Goal: Information Seeking & Learning: Learn about a topic

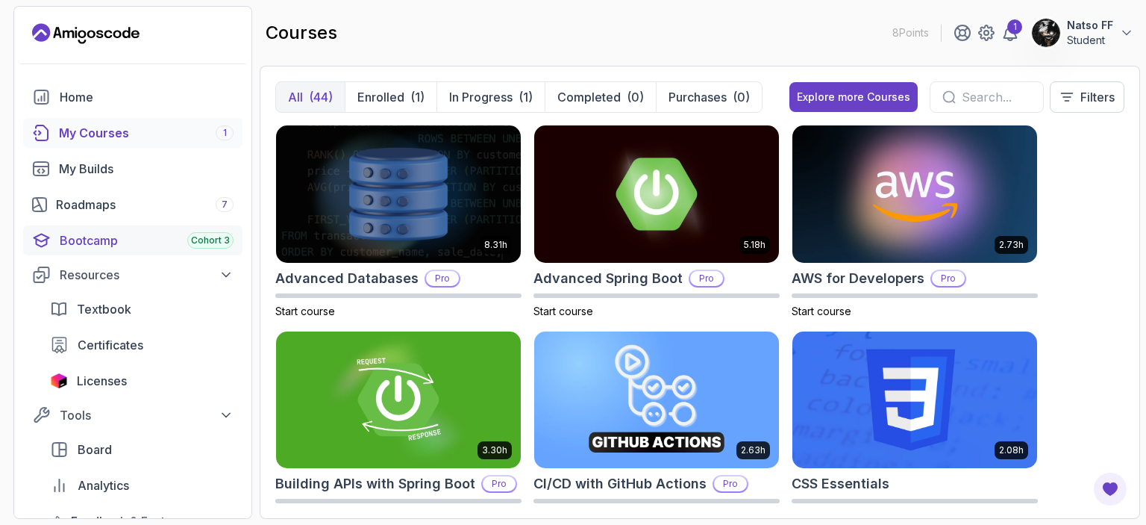
click at [116, 244] on div "Bootcamp Cohort 3" at bounding box center [147, 240] width 174 height 18
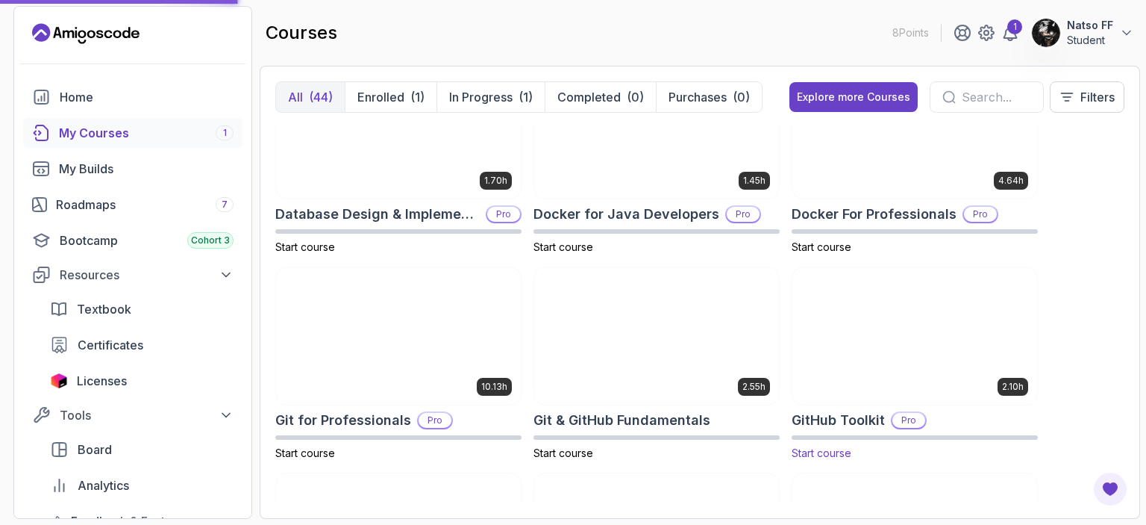
scroll to position [522, 0]
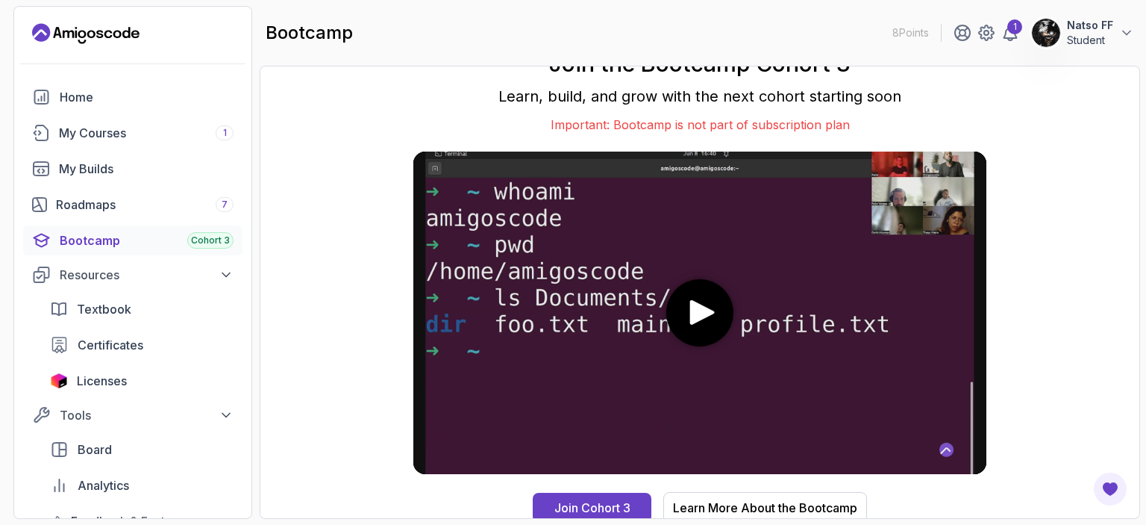
scroll to position [10, 0]
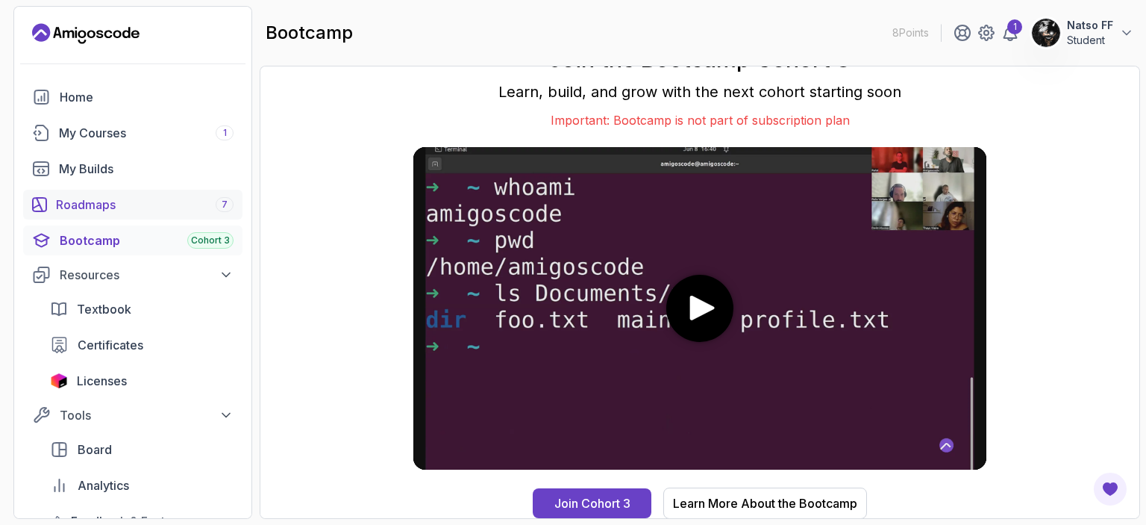
click at [160, 210] on div "Roadmaps 7" at bounding box center [145, 204] width 178 height 18
click at [156, 129] on div "My Courses 1" at bounding box center [146, 133] width 175 height 18
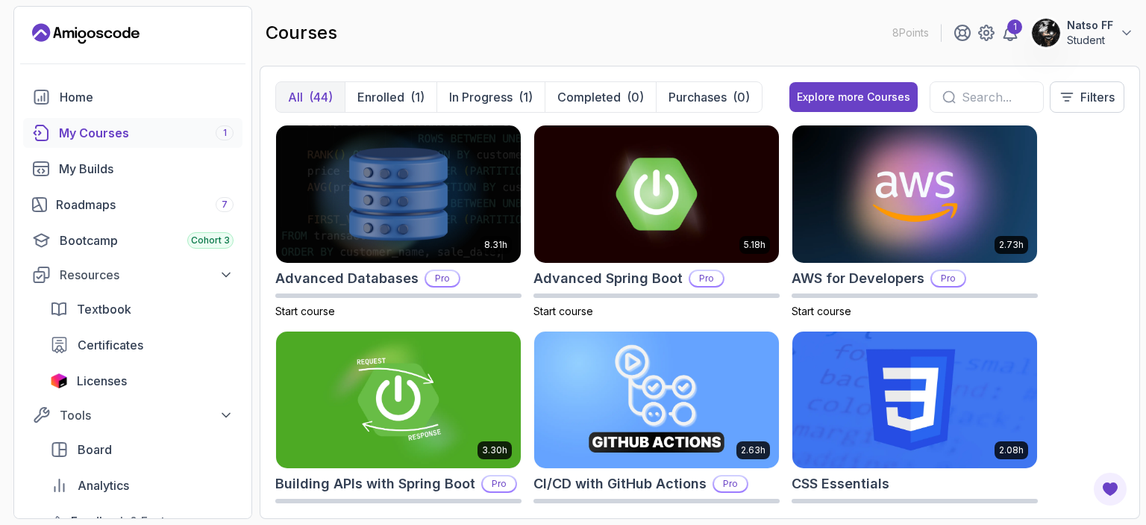
click at [160, 133] on div "My Courses 1" at bounding box center [146, 133] width 175 height 18
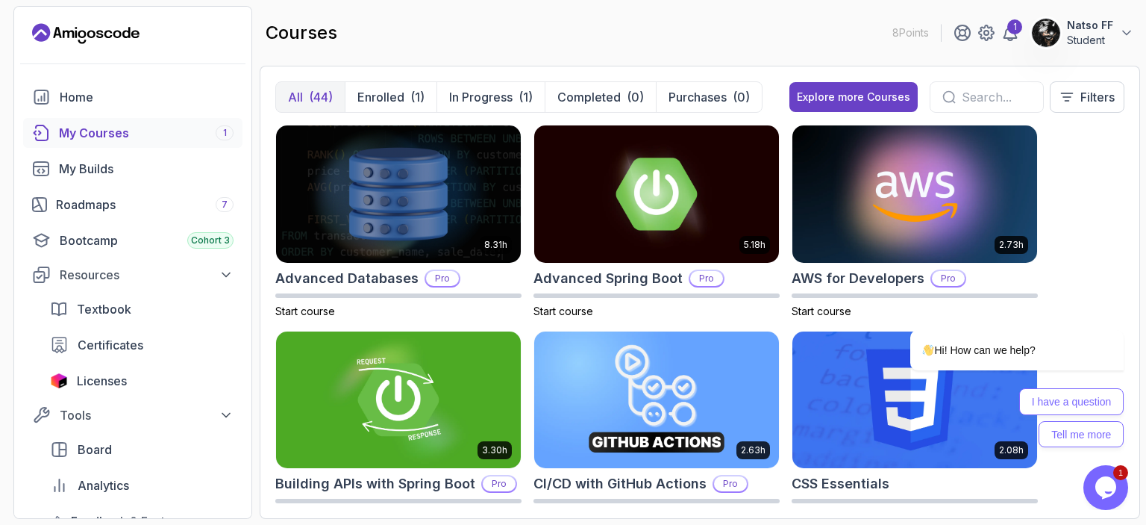
click at [165, 143] on link "My Courses 1" at bounding box center [132, 133] width 219 height 30
click at [135, 137] on div "My Courses 1" at bounding box center [146, 133] width 175 height 18
click at [117, 165] on div "My Builds" at bounding box center [146, 169] width 175 height 18
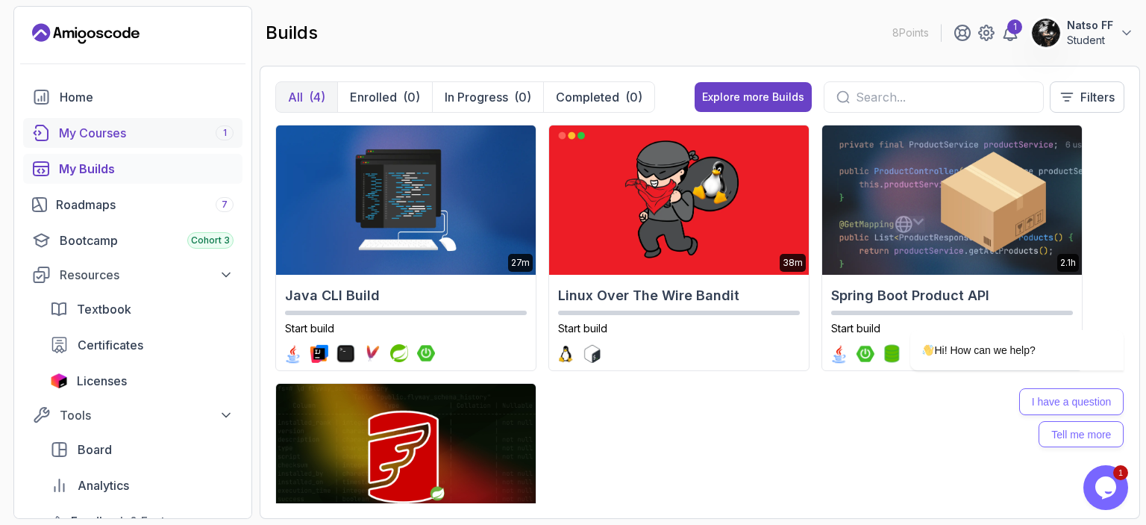
click at [141, 141] on div "My Courses 1" at bounding box center [146, 133] width 175 height 18
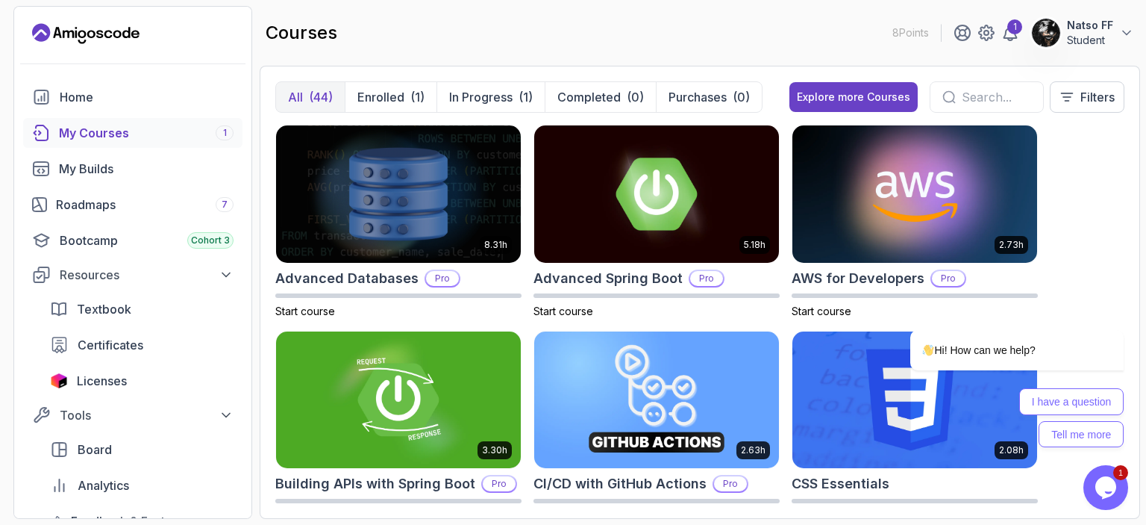
click at [111, 136] on div "My Courses 1" at bounding box center [146, 133] width 175 height 18
click at [400, 97] on p "Enrolled" at bounding box center [380, 97] width 47 height 18
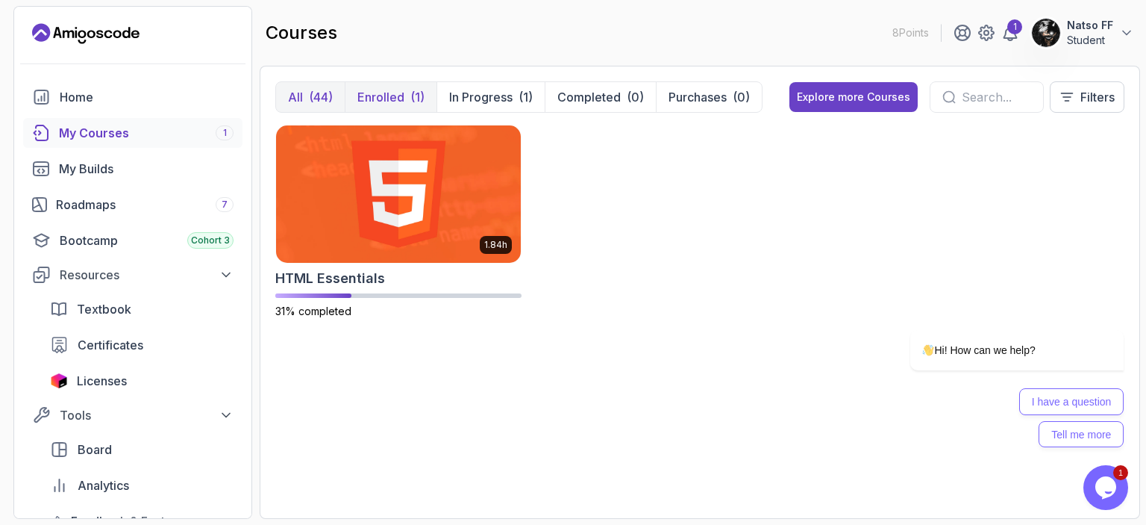
click at [319, 101] on div "(44)" at bounding box center [321, 97] width 24 height 18
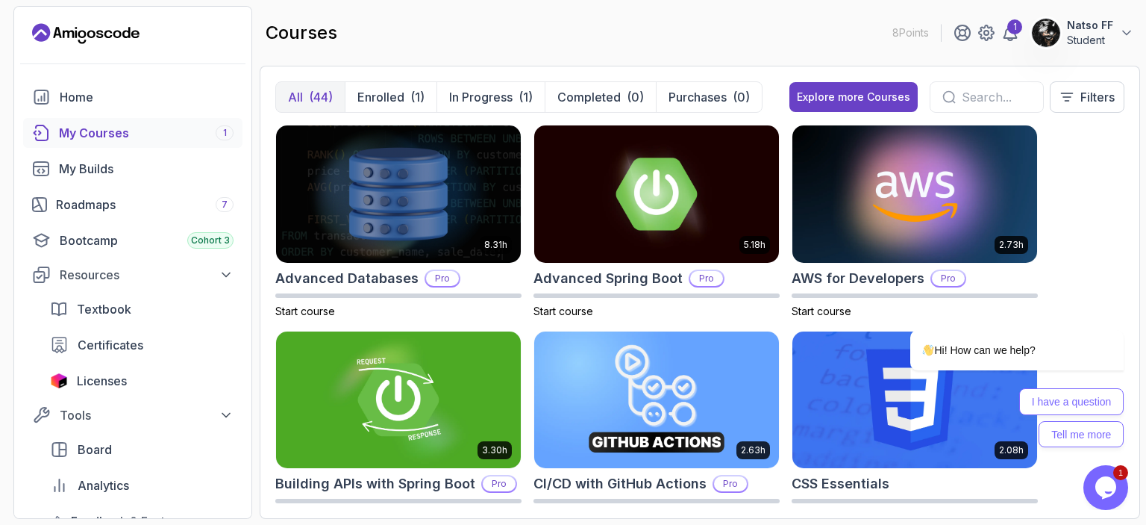
click at [152, 128] on div "My Courses 1" at bounding box center [146, 133] width 175 height 18
click at [394, 83] on button "Enrolled (1)" at bounding box center [391, 97] width 92 height 30
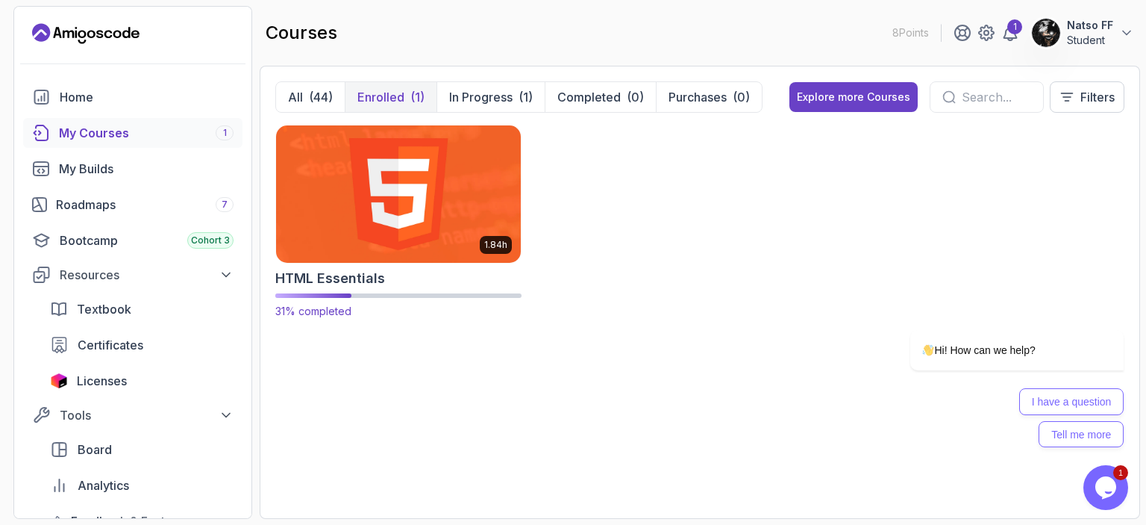
click at [366, 155] on img at bounding box center [398, 194] width 257 height 144
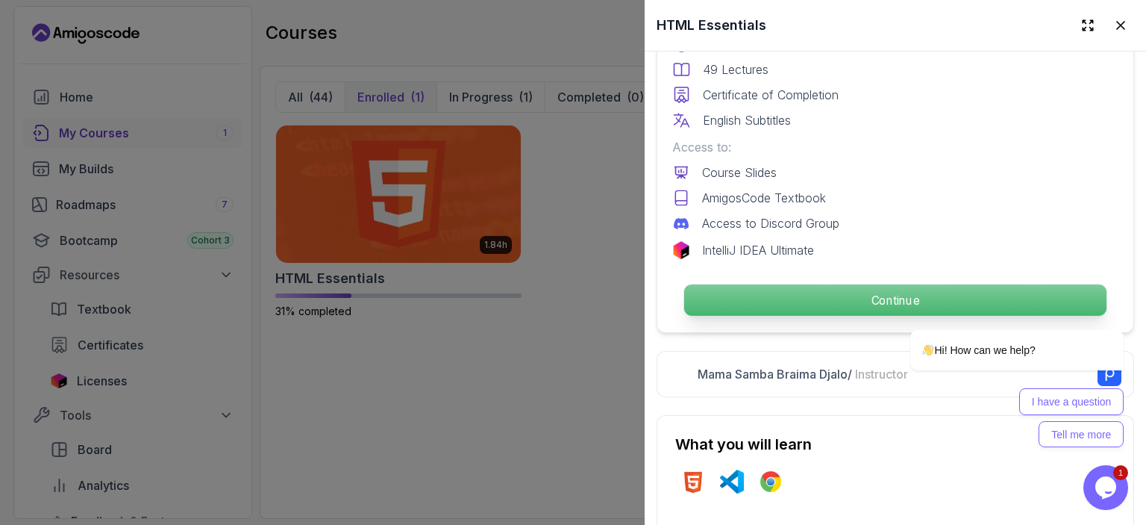
scroll to position [448, 0]
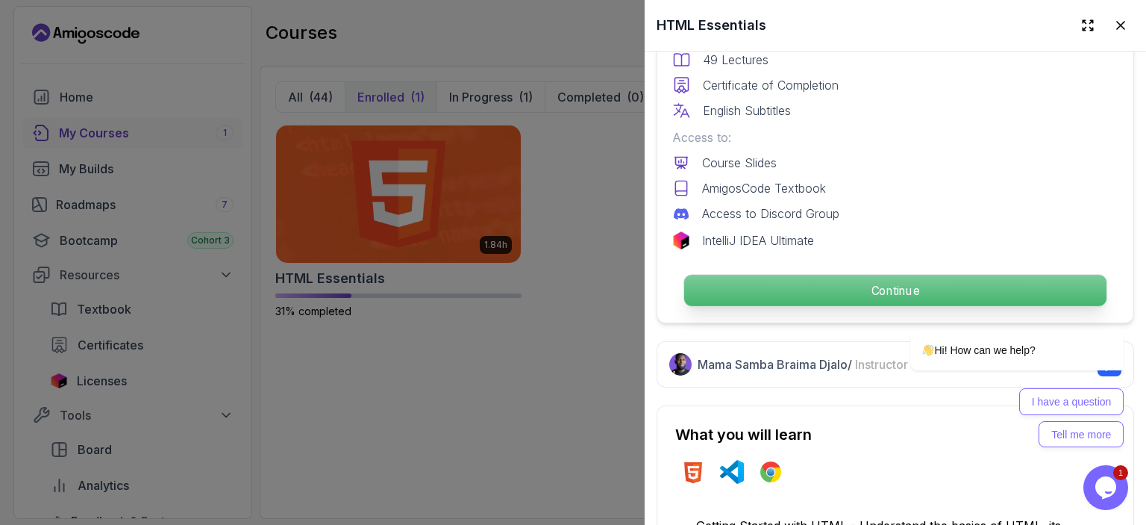
click at [815, 280] on p "Continue" at bounding box center [895, 290] width 422 height 31
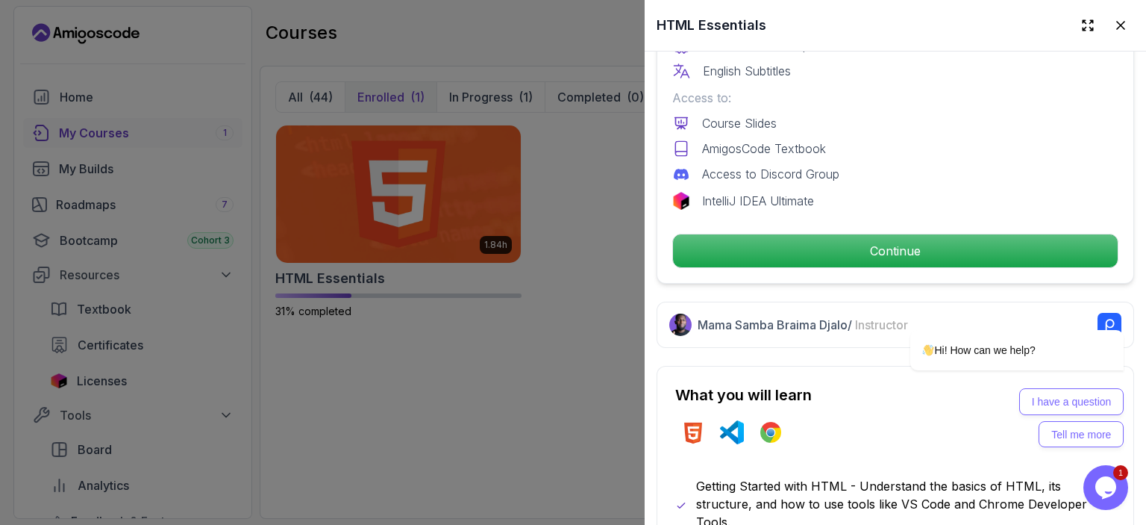
scroll to position [597, 0]
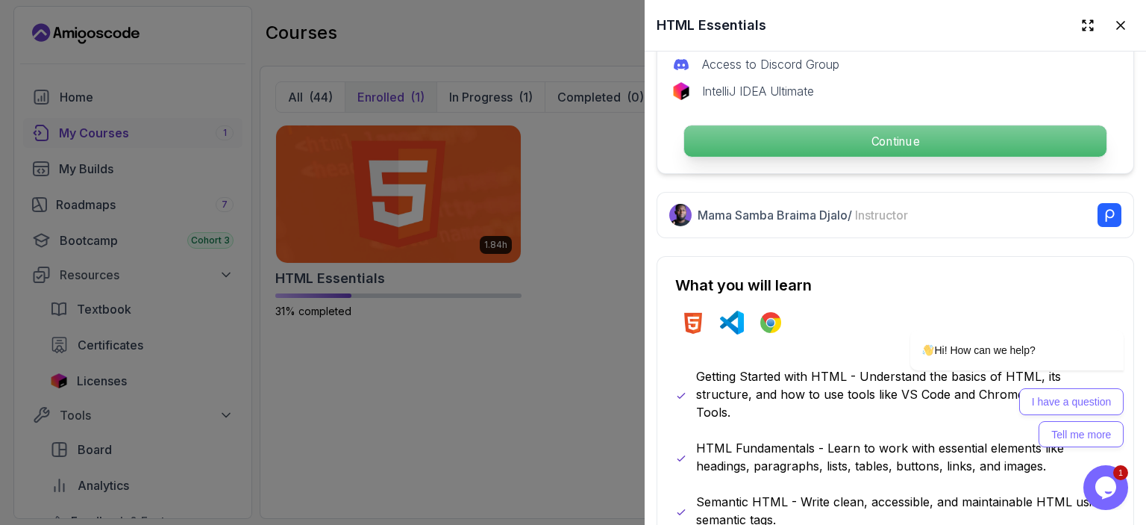
click at [810, 142] on p "Continue" at bounding box center [895, 140] width 422 height 31
click at [830, 132] on p "Continue" at bounding box center [895, 140] width 422 height 31
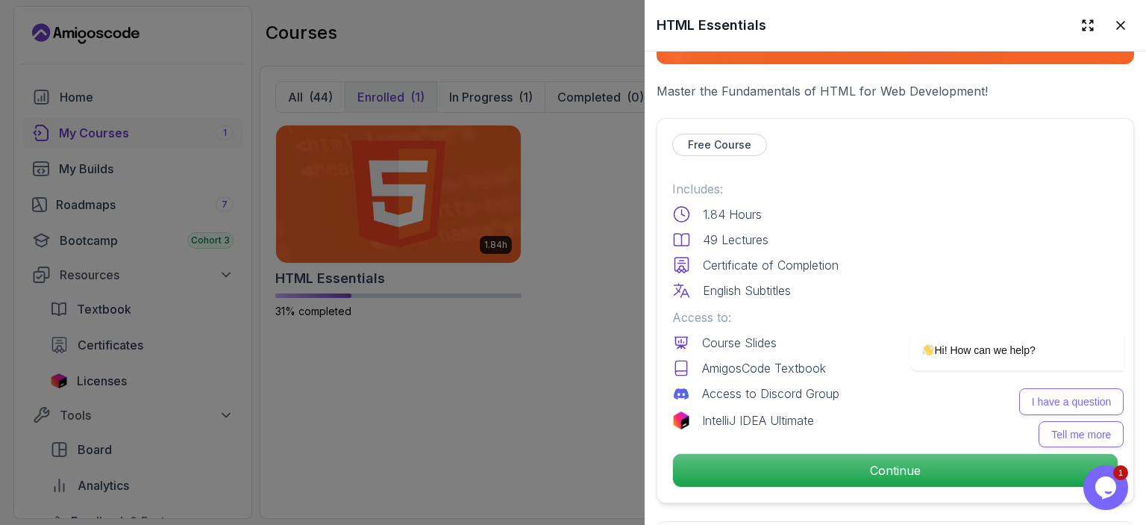
scroll to position [298, 0]
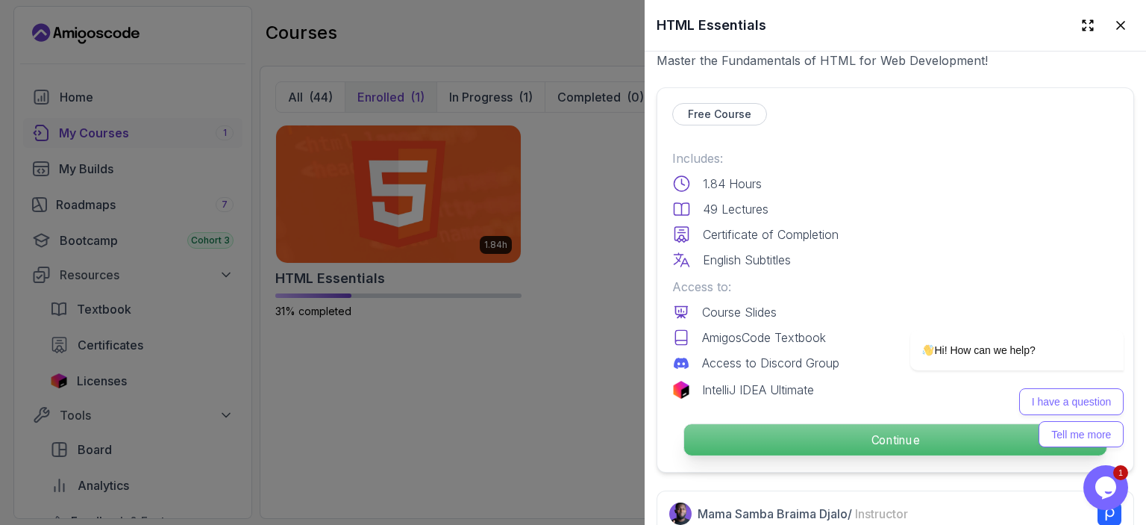
click at [813, 431] on p "Continue" at bounding box center [895, 439] width 422 height 31
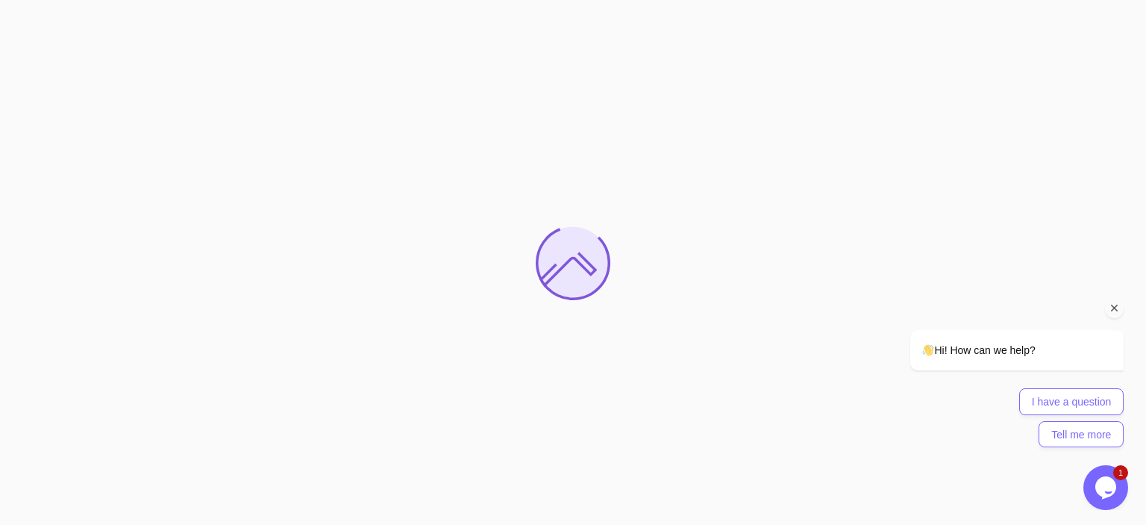
click at [1112, 310] on icon "Chat attention grabber" at bounding box center [1114, 307] width 13 height 13
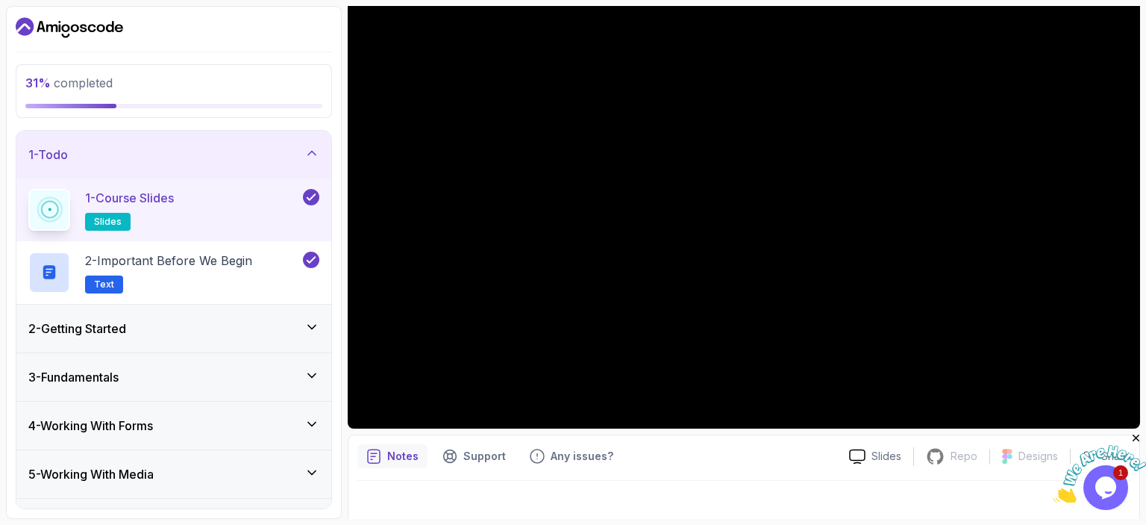
scroll to position [163, 0]
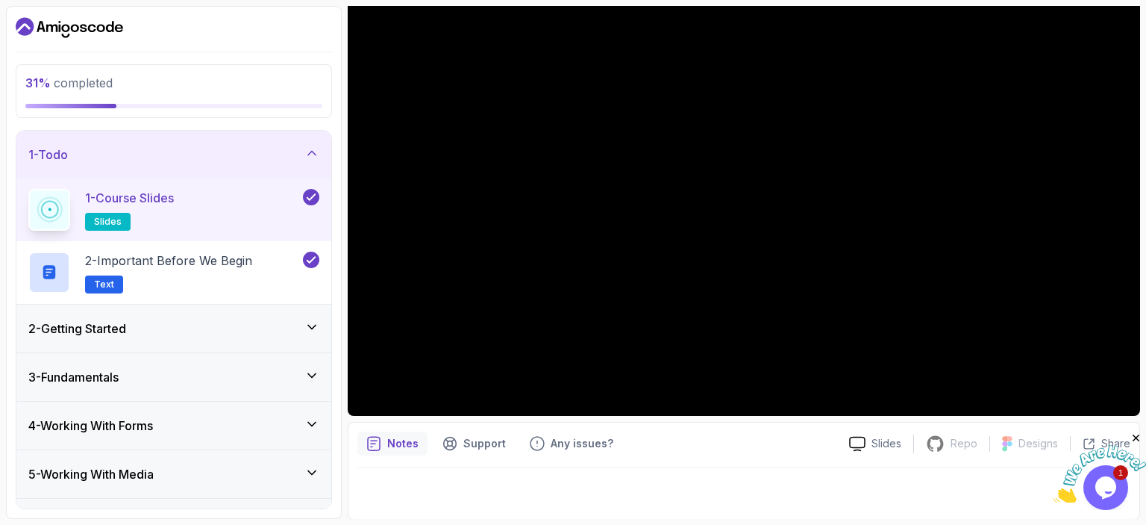
click at [301, 323] on div "2 - Getting Started" at bounding box center [173, 328] width 291 height 18
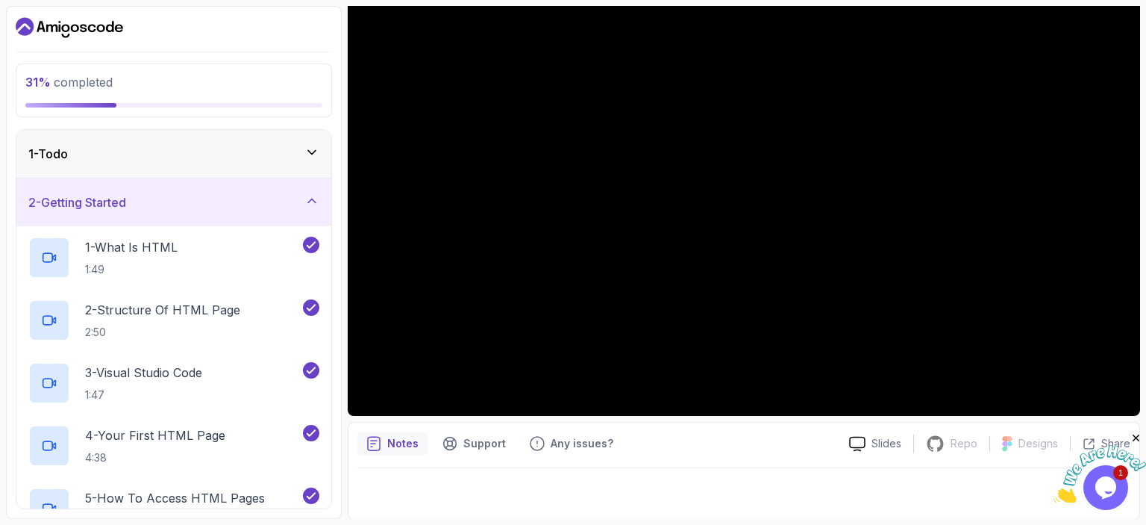
click at [319, 195] on icon at bounding box center [311, 200] width 15 height 15
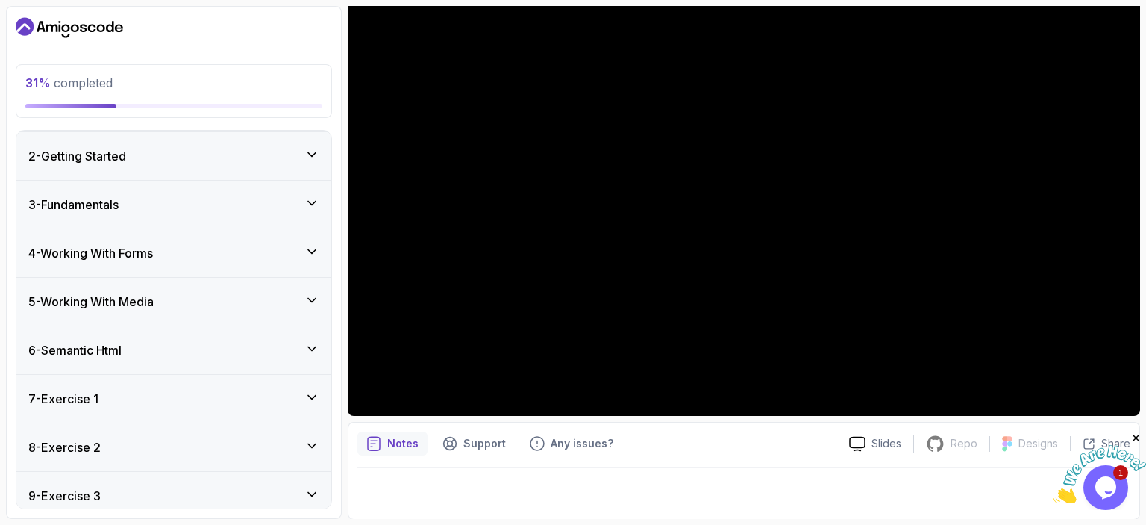
scroll to position [0, 0]
click at [299, 163] on div "1 - Todo" at bounding box center [173, 155] width 315 height 48
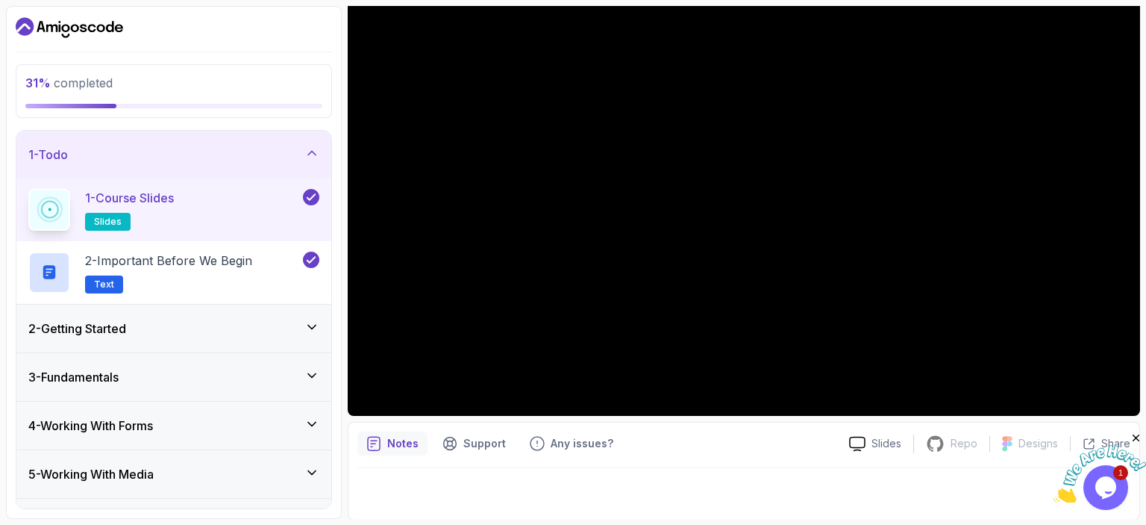
drag, startPoint x: 301, startPoint y: 154, endPoint x: 306, endPoint y: 169, distance: 16.3
click at [302, 154] on div "1 - Todo" at bounding box center [173, 154] width 291 height 18
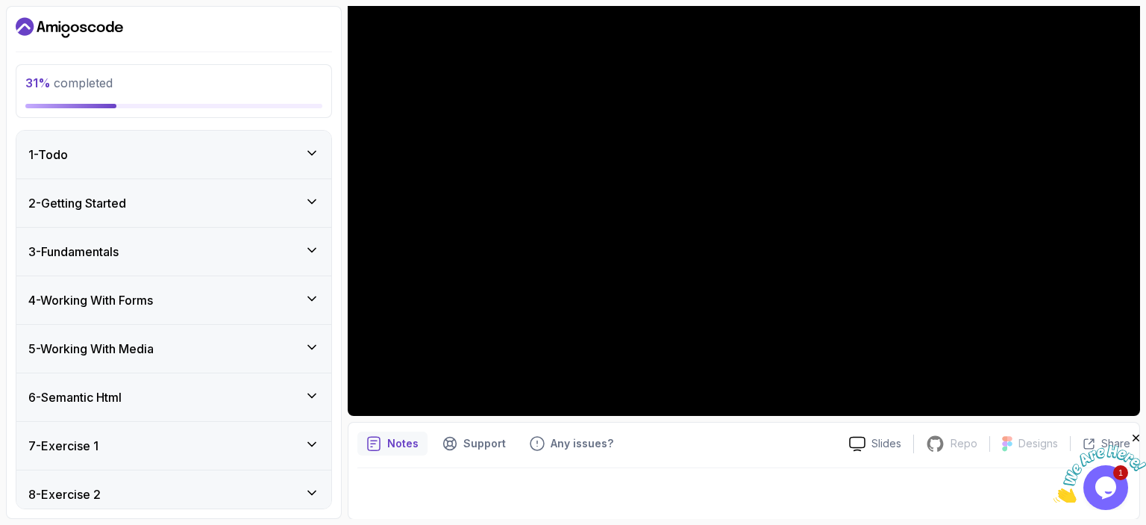
click at [301, 198] on div "2 - Getting Started" at bounding box center [173, 203] width 291 height 18
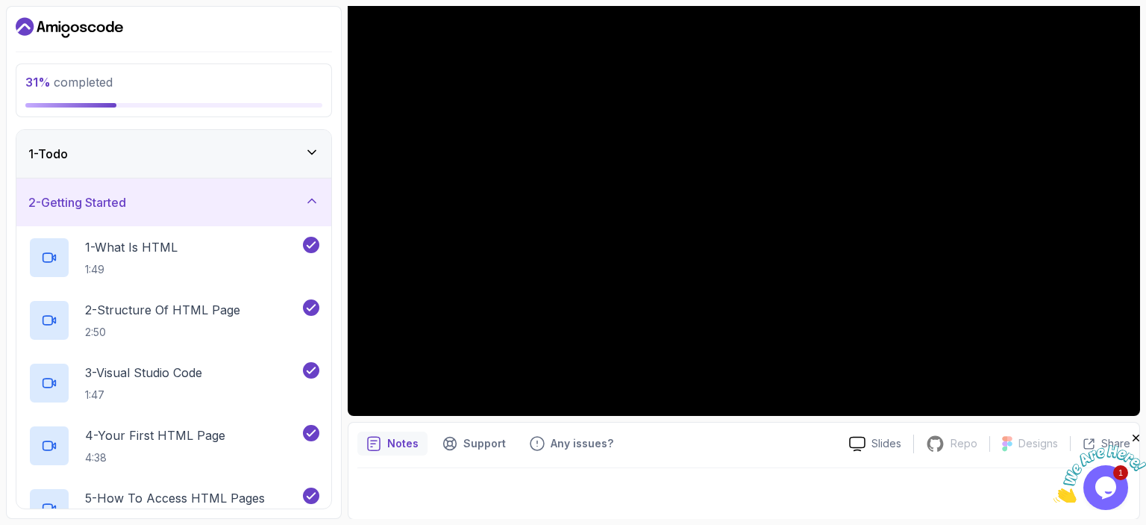
click at [304, 204] on div "2 - Getting Started" at bounding box center [173, 202] width 291 height 18
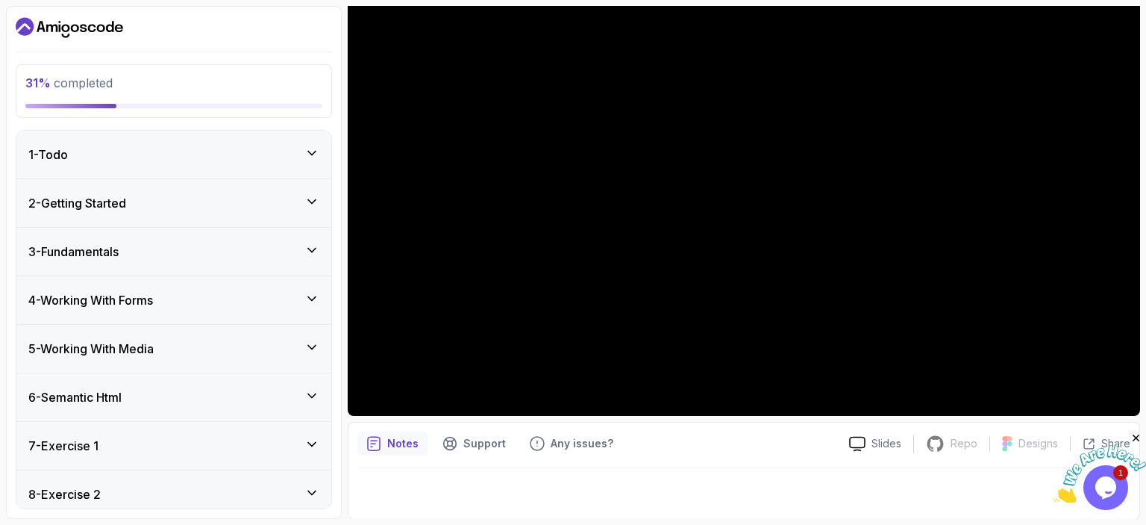
click at [216, 248] on div "3 - Fundamentals" at bounding box center [173, 251] width 291 height 18
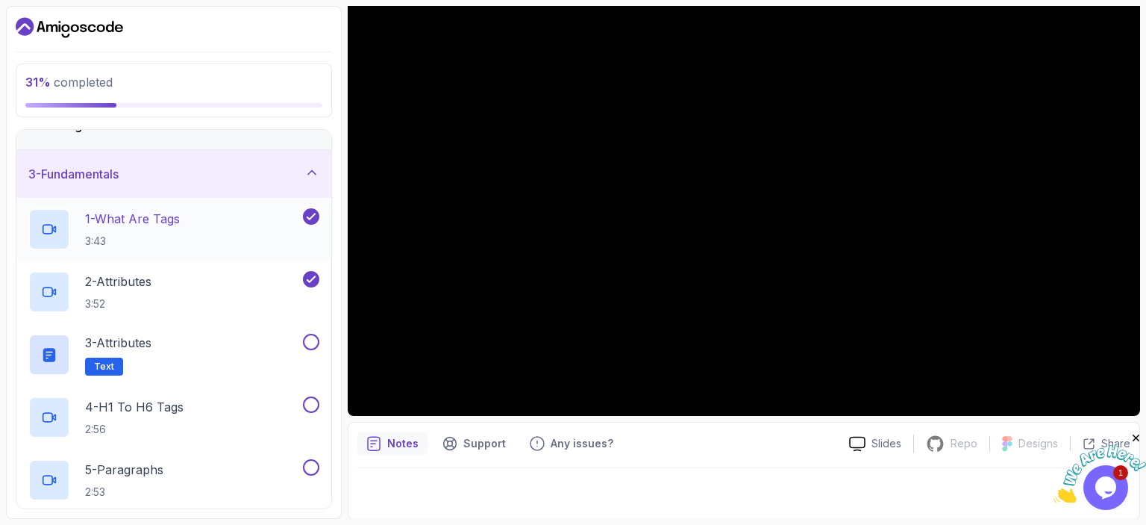
scroll to position [75, 0]
click at [140, 237] on p "3:43" at bounding box center [132, 243] width 95 height 15
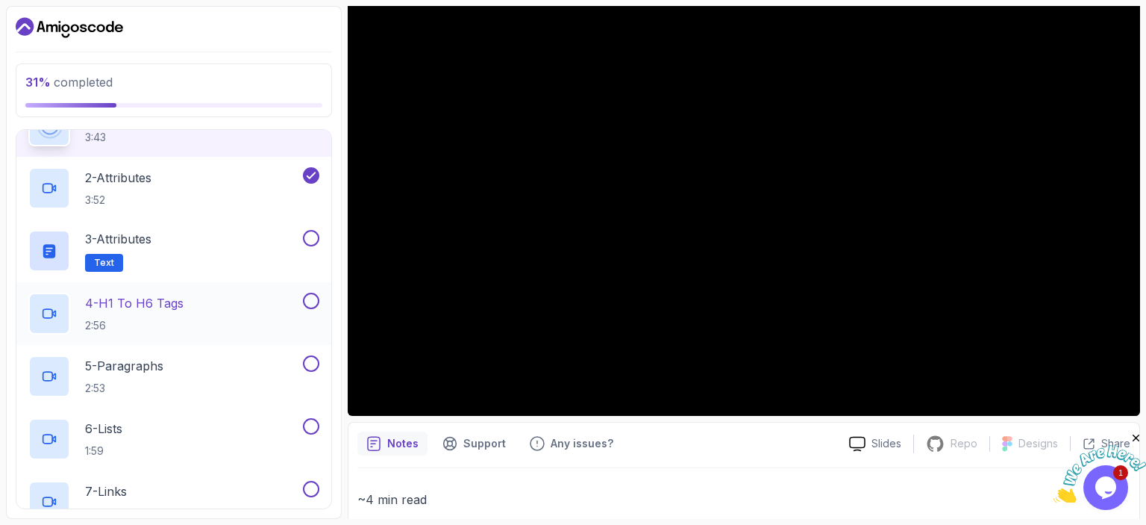
scroll to position [224, 0]
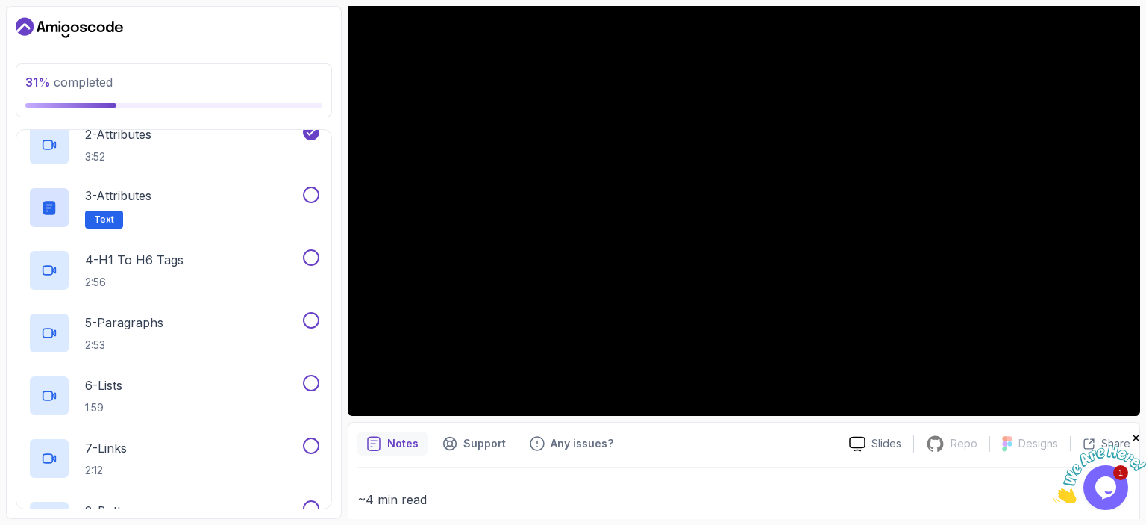
drag, startPoint x: 129, startPoint y: 26, endPoint x: 154, endPoint y: 37, distance: 26.7
click at [154, 37] on div at bounding box center [174, 28] width 316 height 24
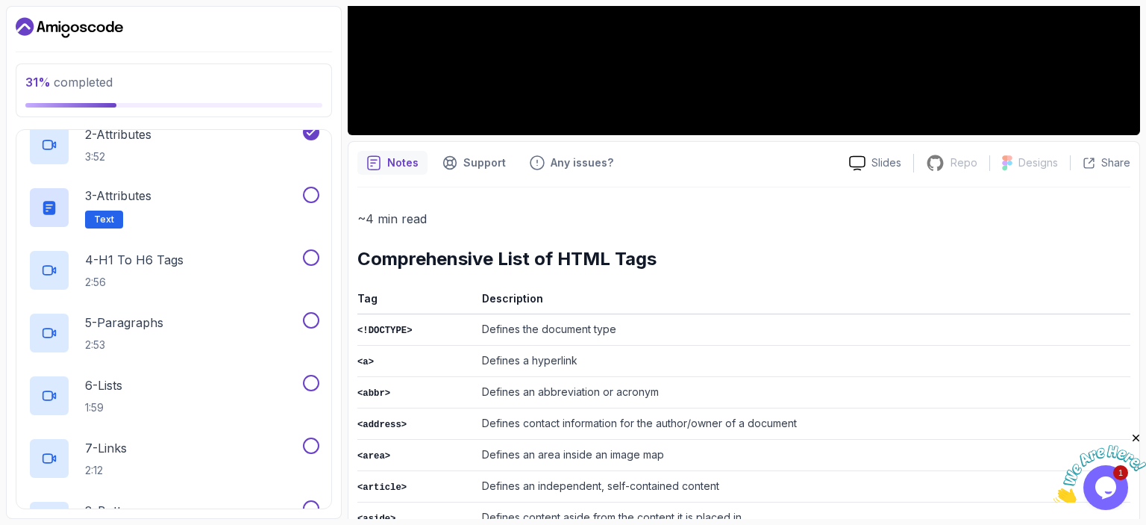
scroll to position [461, 0]
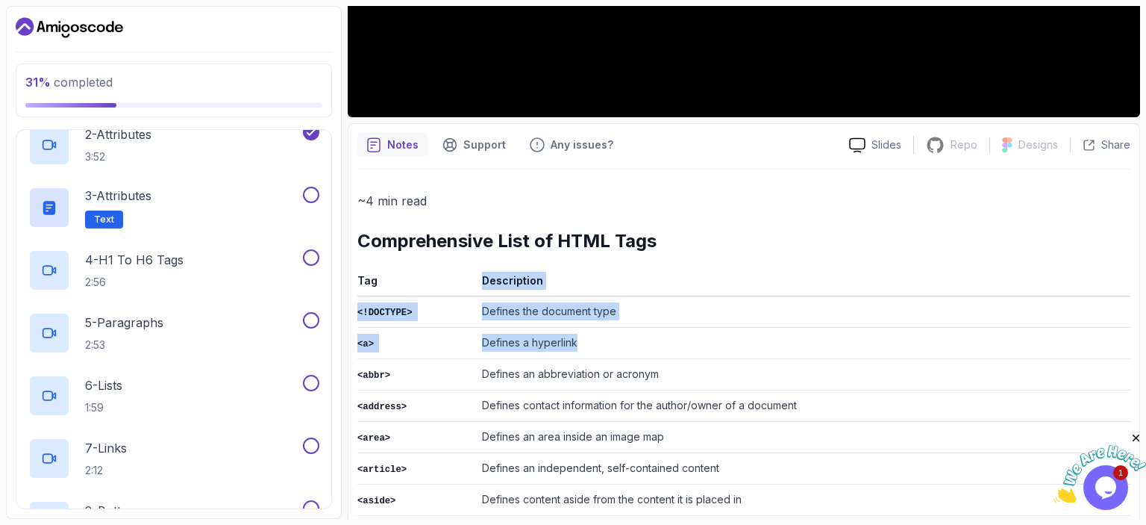
drag, startPoint x: 472, startPoint y: 276, endPoint x: 617, endPoint y: 303, distance: 147.2
click at [617, 281] on th "Description" at bounding box center [803, 283] width 654 height 25
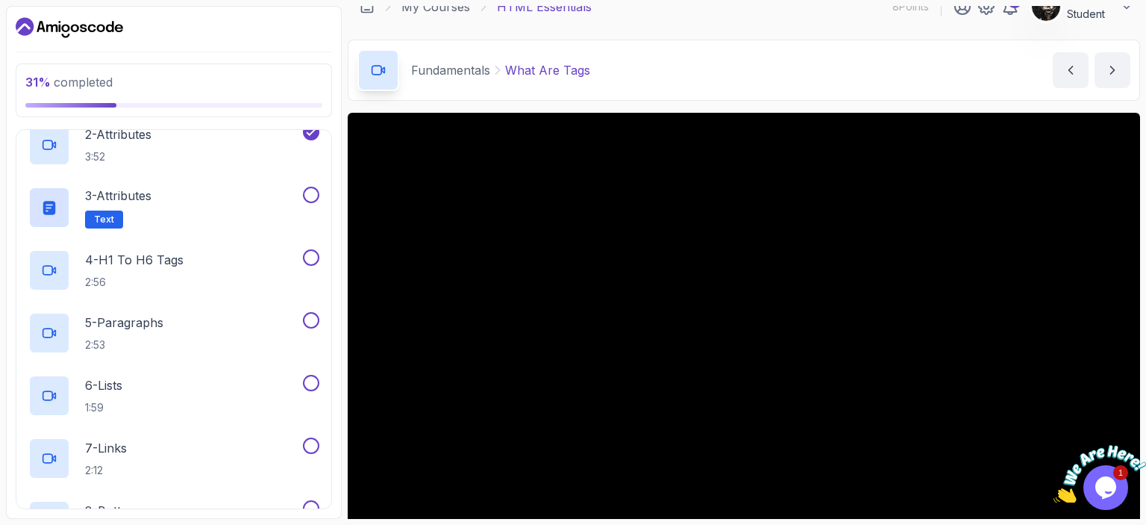
scroll to position [0, 0]
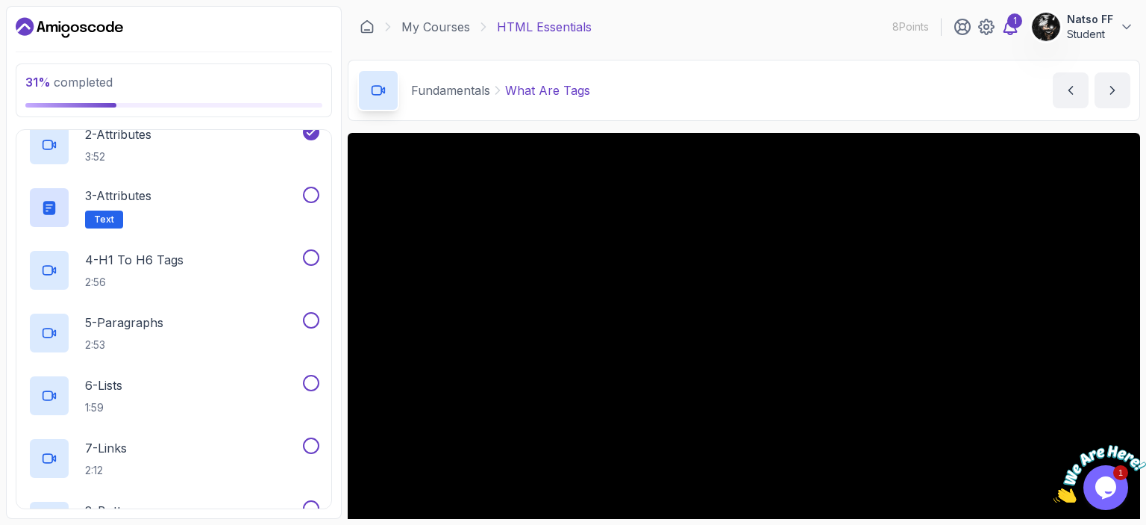
click at [1006, 20] on icon at bounding box center [1010, 27] width 18 height 18
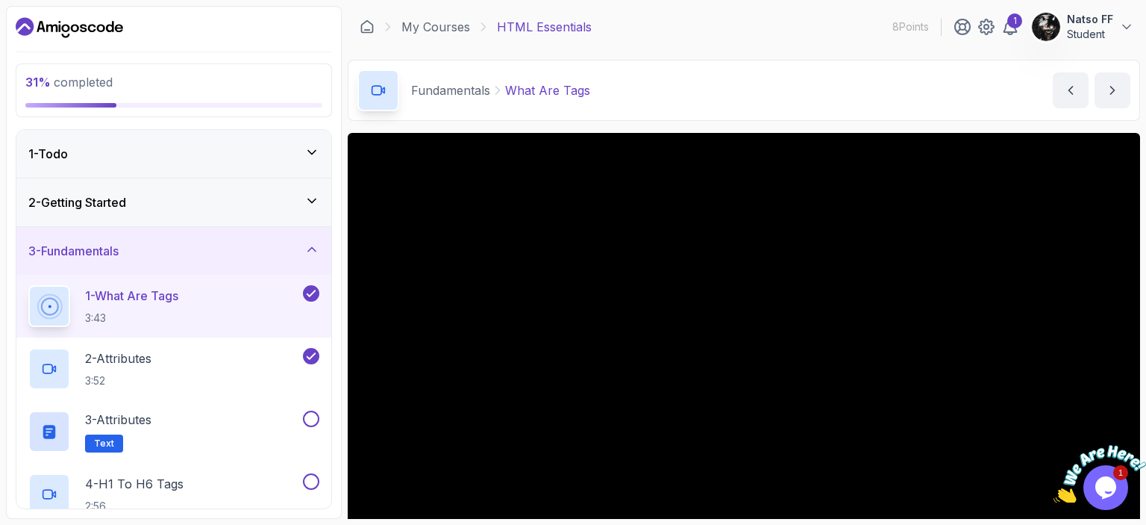
click at [901, 31] on p "8 Points" at bounding box center [910, 26] width 37 height 15
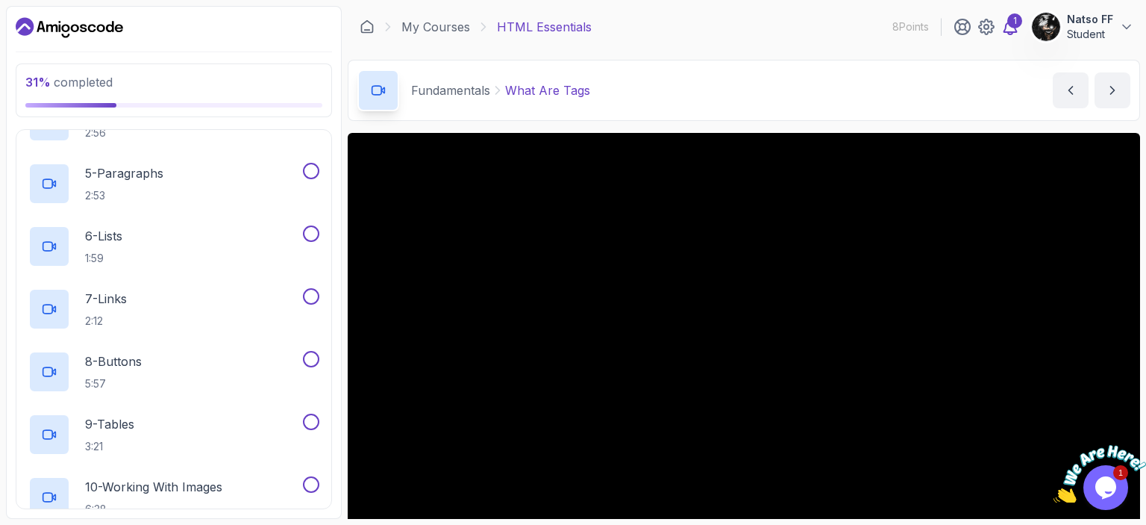
click at [1009, 19] on div "1" at bounding box center [1014, 20] width 15 height 15
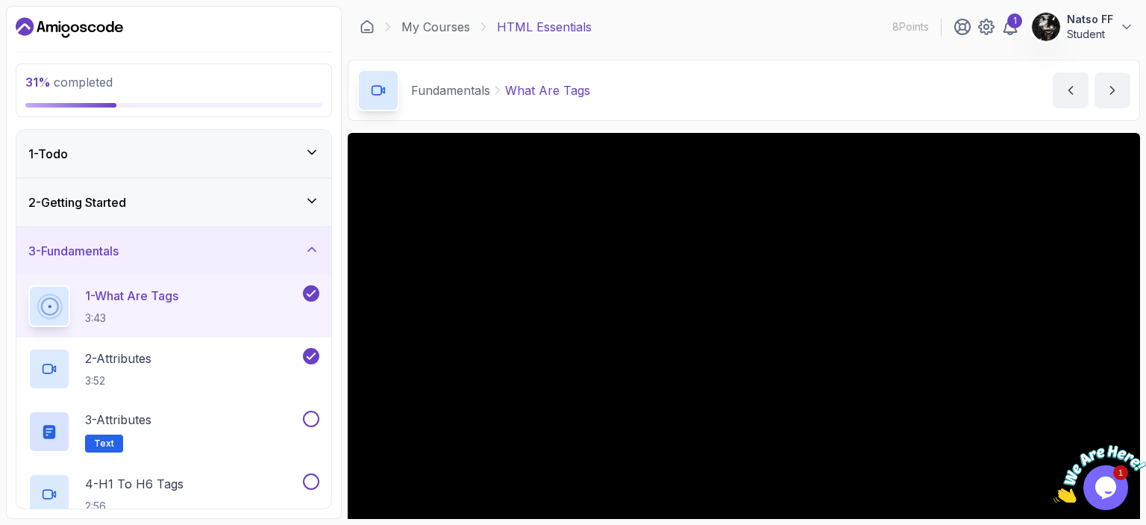
click at [1118, 20] on button "Natso FF Student" at bounding box center [1082, 27] width 103 height 30
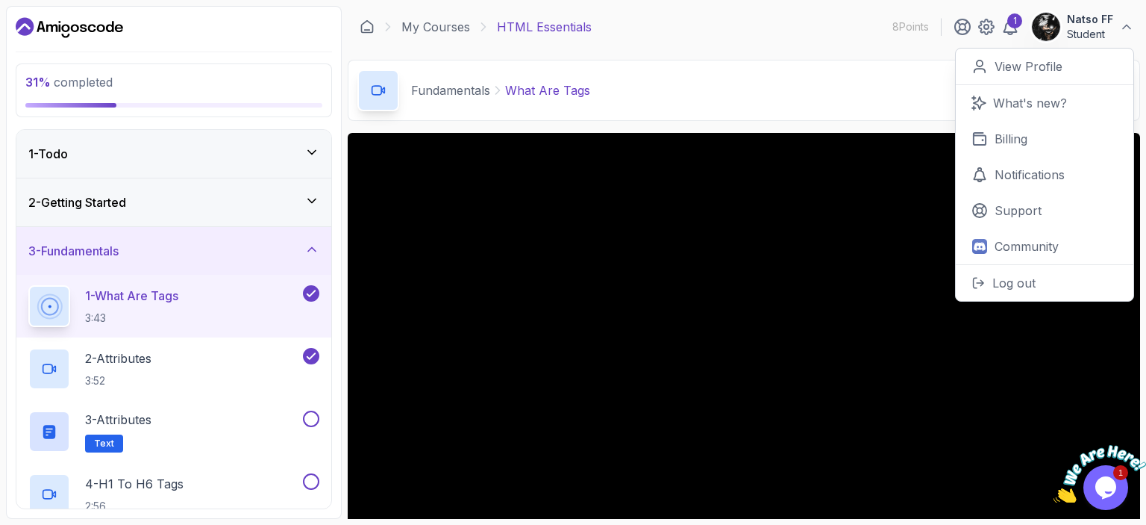
click at [1113, 32] on button "Natso FF Student" at bounding box center [1082, 27] width 103 height 30
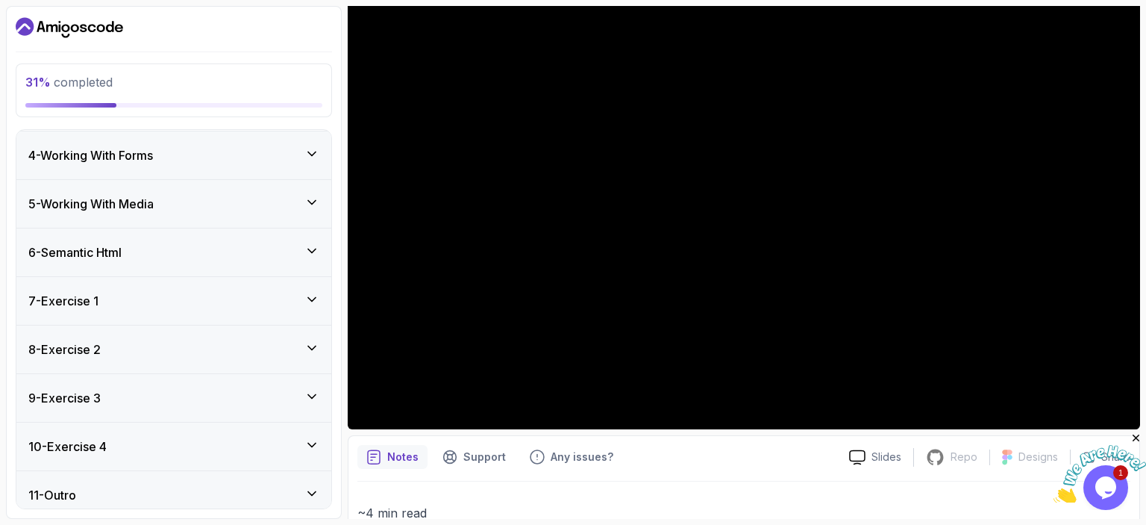
scroll to position [904, 0]
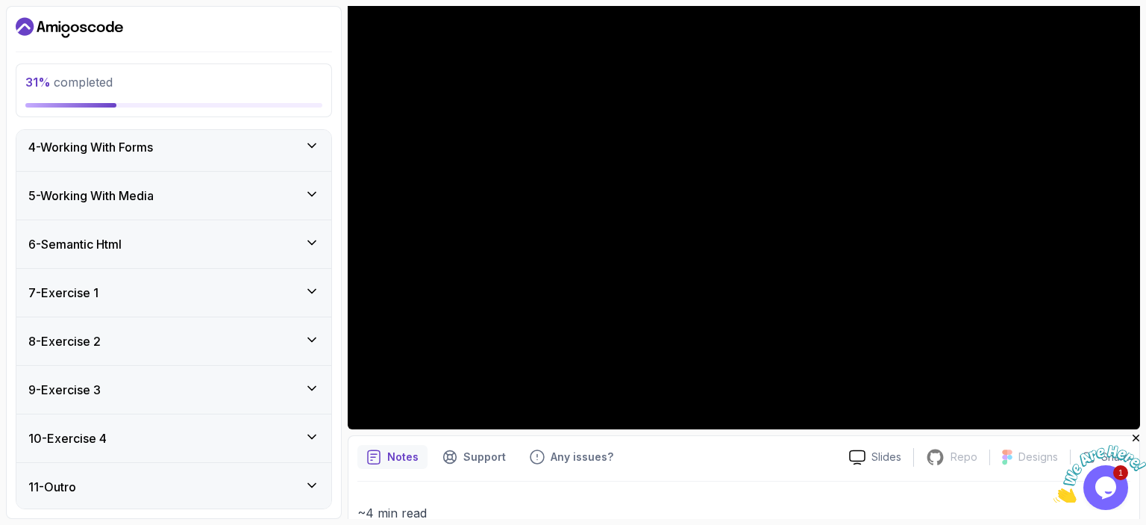
click at [311, 481] on icon at bounding box center [311, 484] width 15 height 15
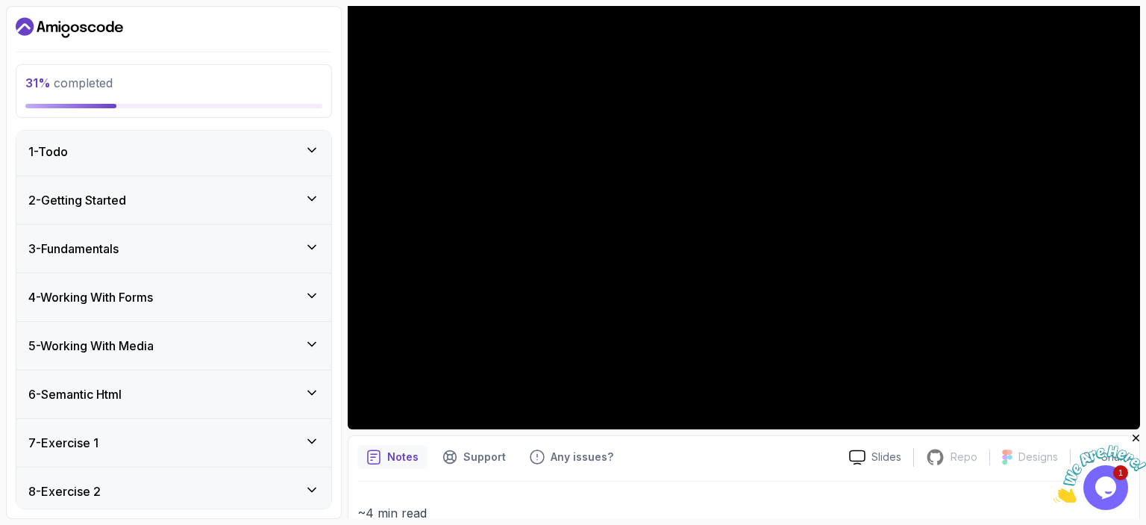
scroll to position [0, 0]
